Goal: Navigation & Orientation: Find specific page/section

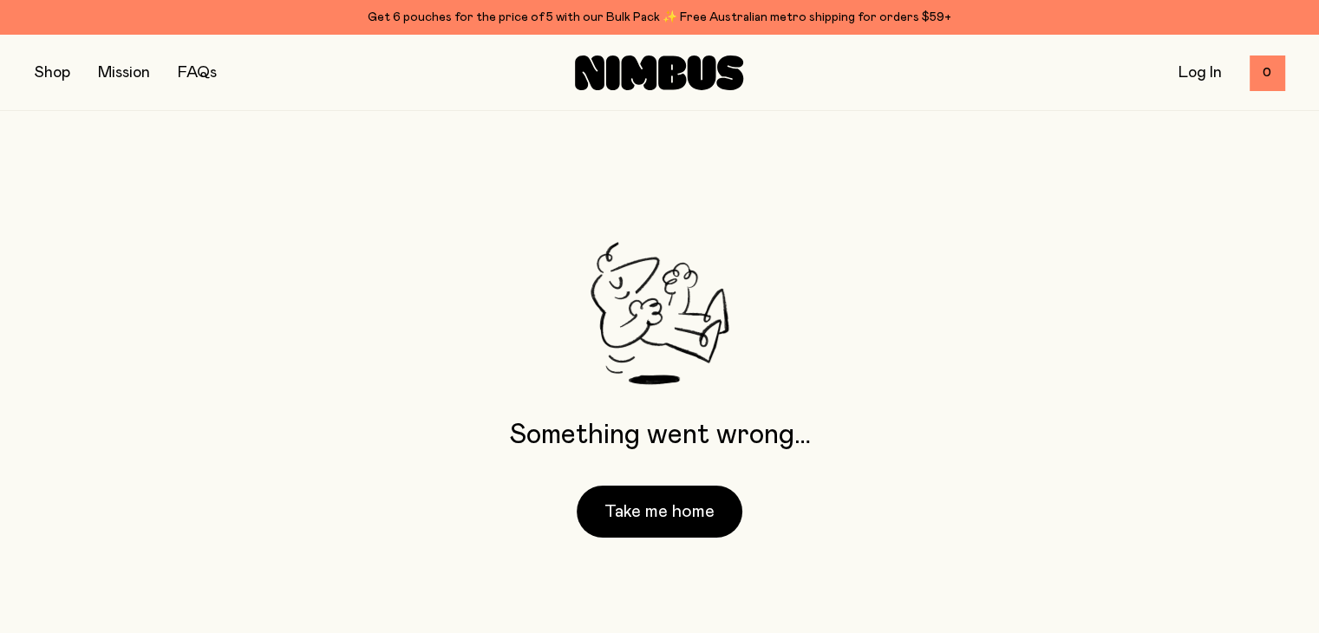
click at [68, 85] on div "Shop Mission FAQs Log In 0 0" at bounding box center [659, 72] width 1249 height 75
click at [47, 67] on button "button" at bounding box center [53, 73] width 36 height 24
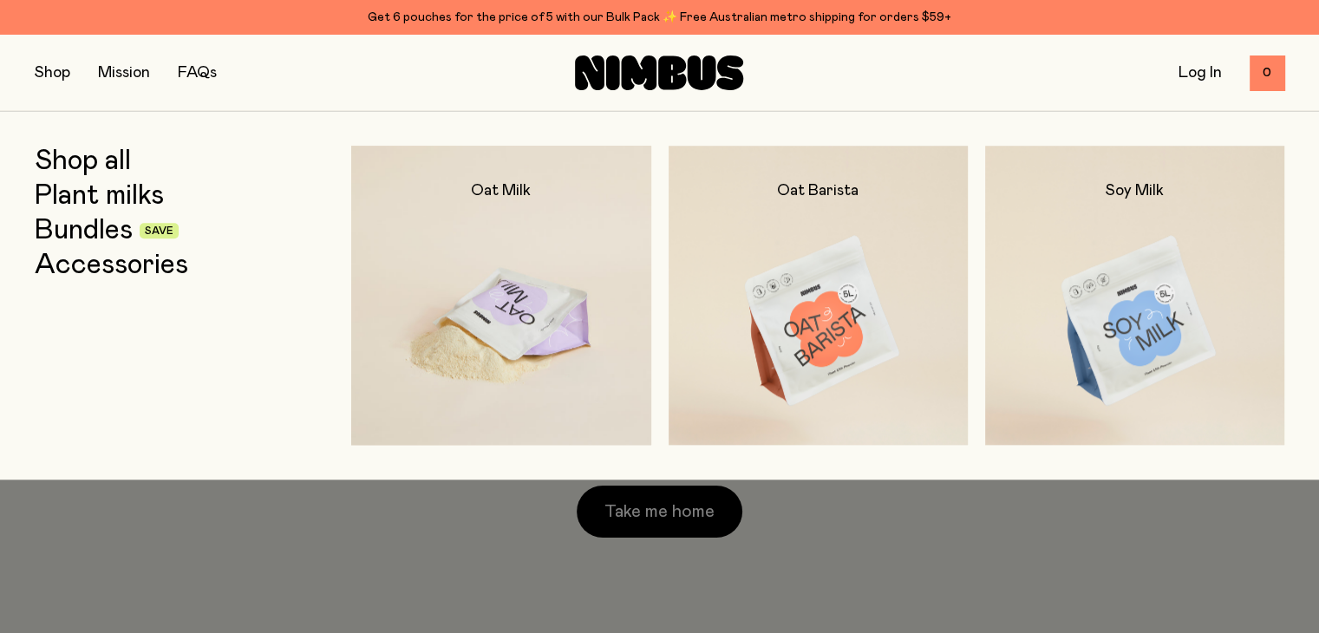
click at [480, 287] on img at bounding box center [500, 322] width 299 height 352
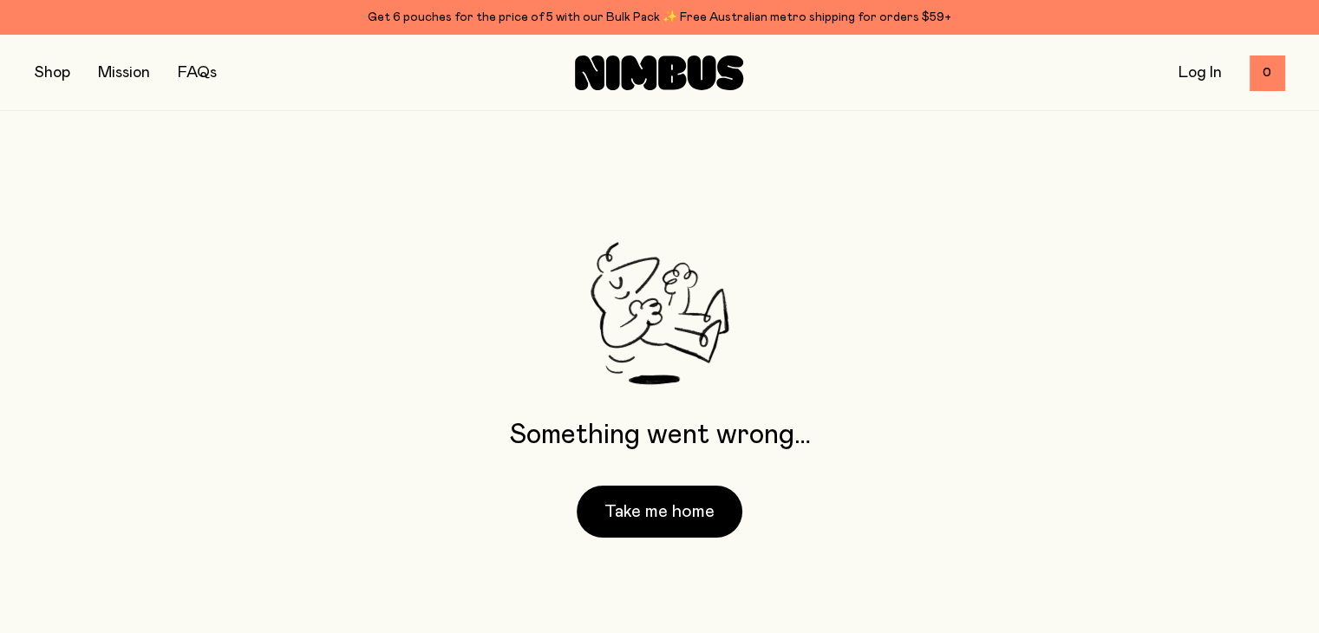
click at [55, 74] on button "button" at bounding box center [53, 73] width 36 height 24
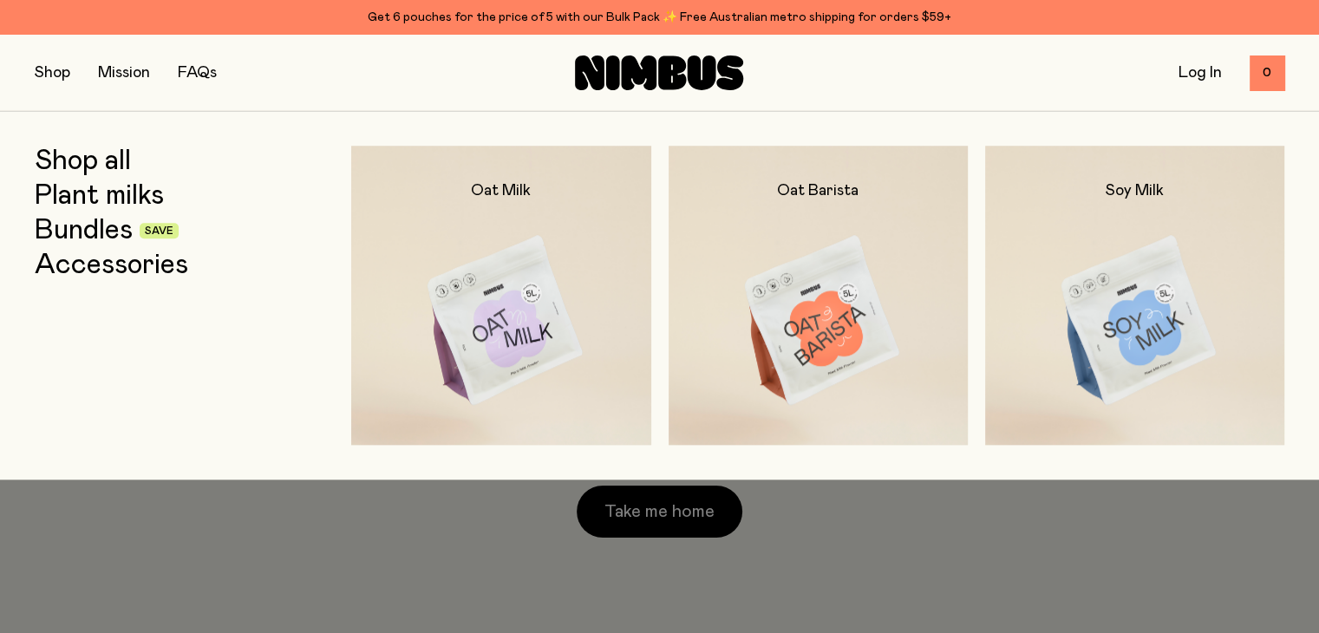
click at [87, 233] on link "Bundles" at bounding box center [84, 230] width 98 height 31
